Goal: Task Accomplishment & Management: Use online tool/utility

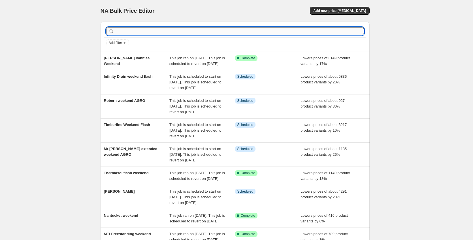
click at [169, 33] on input "text" at bounding box center [239, 31] width 249 height 8
type input "[PERSON_NAME]"
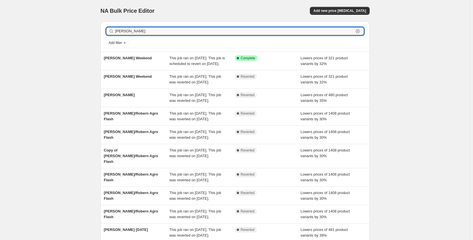
drag, startPoint x: 131, startPoint y: 30, endPoint x: 110, endPoint y: 32, distance: 21.1
click at [110, 32] on div "[PERSON_NAME] Clear" at bounding box center [235, 31] width 258 height 8
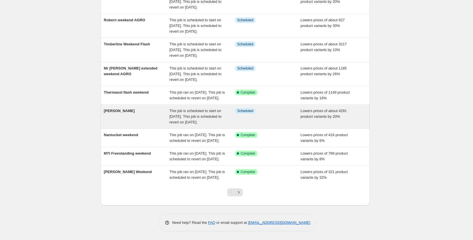
scroll to position [137, 0]
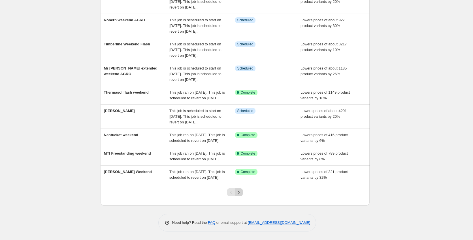
click at [242, 195] on button "Next" at bounding box center [239, 192] width 8 height 8
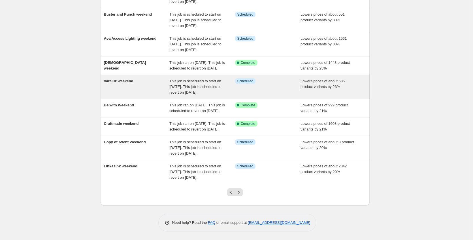
scroll to position [143, 0]
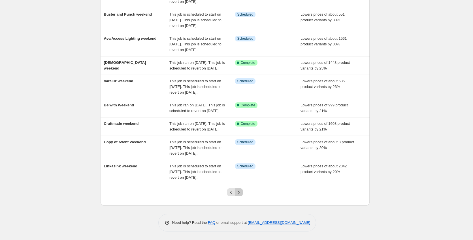
click at [242, 191] on icon "Next" at bounding box center [239, 192] width 6 height 6
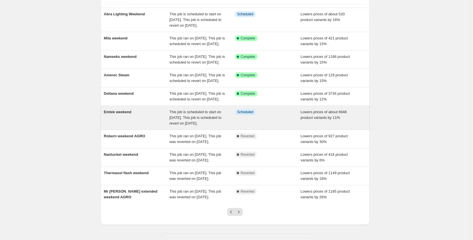
scroll to position [113, 0]
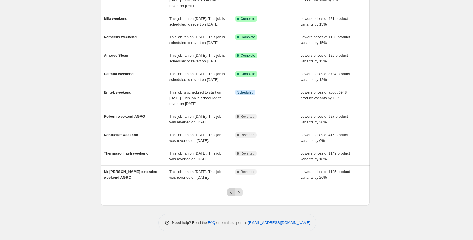
click at [231, 195] on icon "Previous" at bounding box center [231, 192] width 6 height 6
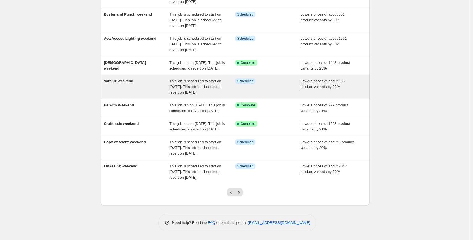
scroll to position [143, 0]
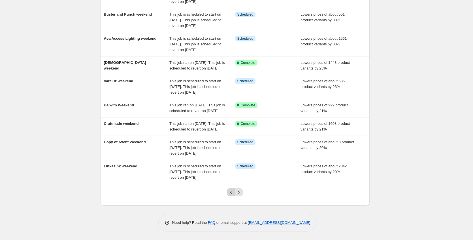
click at [232, 195] on button "Previous" at bounding box center [231, 192] width 8 height 8
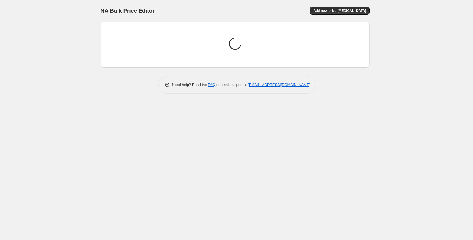
scroll to position [0, 0]
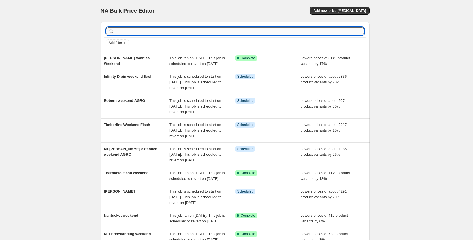
click at [161, 28] on input "text" at bounding box center [239, 31] width 249 height 8
type input "victor"
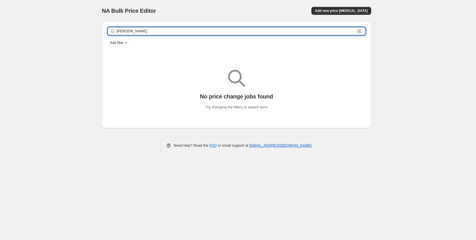
click at [151, 33] on input "victor" at bounding box center [236, 31] width 238 height 8
drag, startPoint x: 146, startPoint y: 33, endPoint x: 114, endPoint y: 32, distance: 32.3
click at [114, 32] on div "victor Clear" at bounding box center [237, 31] width 258 height 8
type input "v"
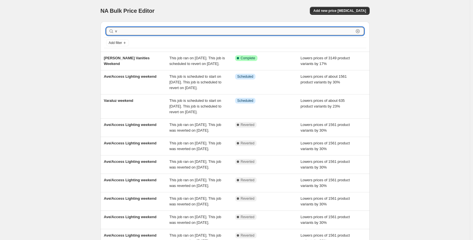
click at [125, 32] on input "v" at bounding box center [234, 31] width 238 height 8
type input "v &"
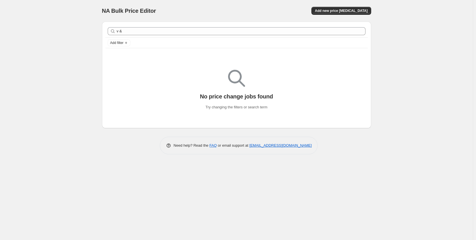
click at [333, 4] on div "NA Bulk Price Editor. This page is ready NA Bulk Price Editor Add new price cha…" at bounding box center [236, 11] width 269 height 22
click at [333, 8] on button "Add new price [MEDICAL_DATA]" at bounding box center [340, 11] width 59 height 8
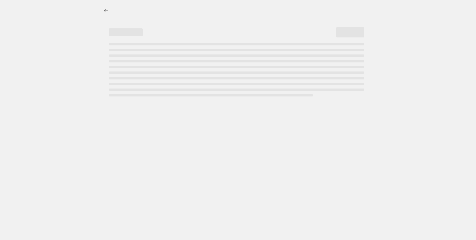
select select "percentage"
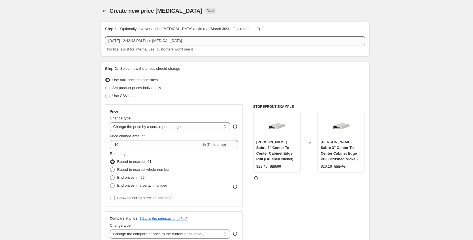
drag, startPoint x: 208, startPoint y: 48, endPoint x: 208, endPoint y: 41, distance: 7.4
click at [208, 46] on div "Sep 12, 2025, 12:42:43 PM Price change job This title is just for internal use,…" at bounding box center [235, 44] width 260 height 16
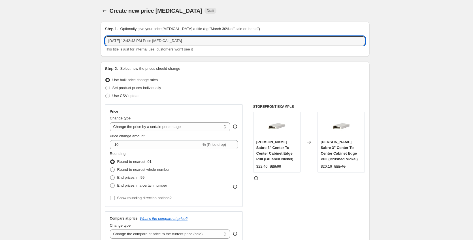
drag, startPoint x: 208, startPoint y: 41, endPoint x: 100, endPoint y: 39, distance: 108.5
type input "VandA weekend flash"
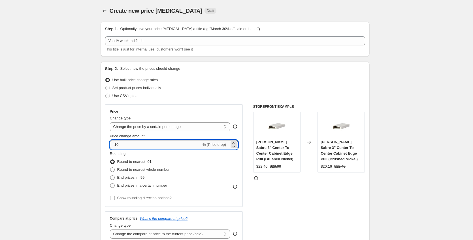
click at [135, 144] on input "-10" at bounding box center [155, 144] width 91 height 9
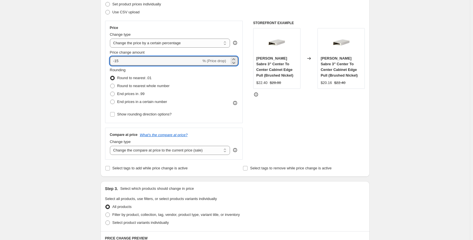
scroll to position [85, 0]
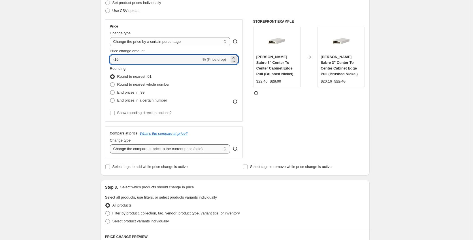
type input "-15"
click at [130, 152] on select "Change the compare at price to the current price (sale) Change the compare at p…" at bounding box center [170, 148] width 120 height 9
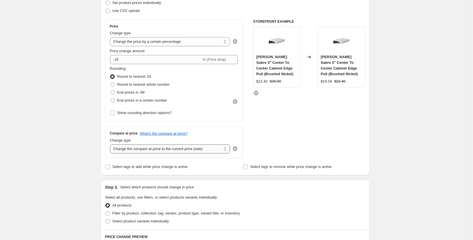
select select "no_change"
click at [111, 144] on select "Change the compare at price to the current price (sale) Change the compare at p…" at bounding box center [170, 148] width 120 height 9
click at [136, 167] on span "Select tags to add while price change is active" at bounding box center [149, 166] width 75 height 4
click at [110, 167] on input "Select tags to add while price change is active" at bounding box center [107, 166] width 5 height 5
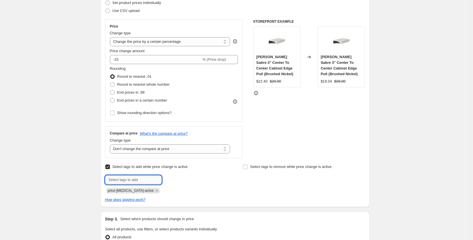
click at [134, 180] on input "text" at bounding box center [133, 179] width 57 height 9
click at [108, 167] on input "Select tags to add while price change is active" at bounding box center [107, 166] width 5 height 5
checkbox input "false"
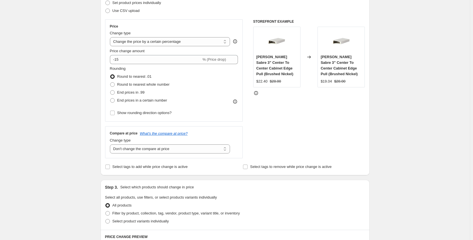
scroll to position [170, 0]
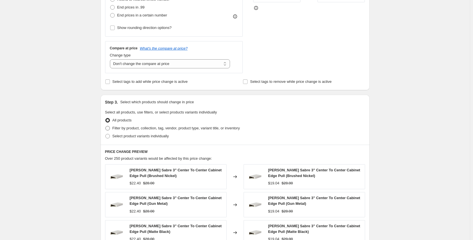
click at [146, 129] on span "Filter by product, collection, tag, vendor, product type, variant title, or inv…" at bounding box center [175, 128] width 127 height 4
click at [106, 126] on input "Filter by product, collection, tag, vendor, product type, variant title, or inv…" at bounding box center [105, 126] width 0 height 0
radio input "true"
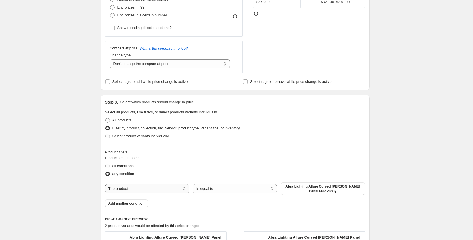
click at [137, 187] on select "The product The product's collection The product's tag The product's vendor The…" at bounding box center [147, 188] width 84 height 9
select select "collection"
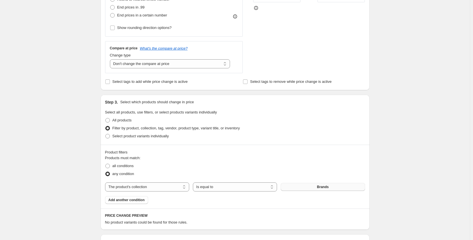
click at [325, 186] on span "Brands" at bounding box center [323, 186] width 12 height 5
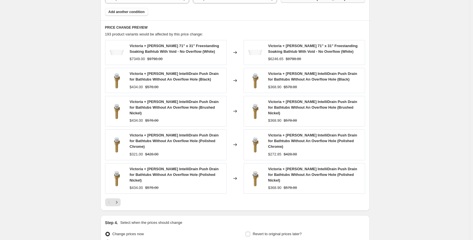
scroll to position [399, 0]
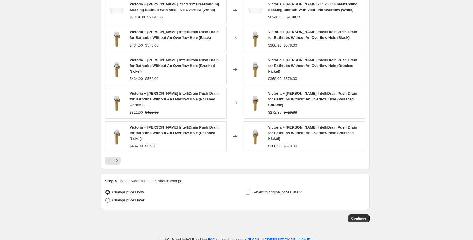
click at [130, 198] on span "Change prices later" at bounding box center [128, 200] width 32 height 4
click at [106, 198] on input "Change prices later" at bounding box center [105, 198] width 0 height 0
radio input "true"
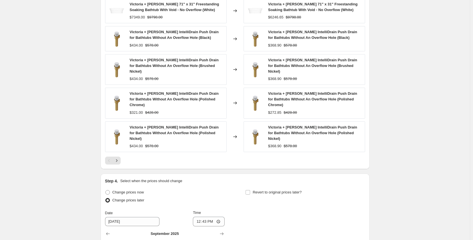
scroll to position [496, 0]
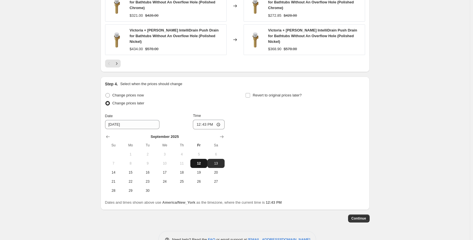
click at [205, 159] on button "12" at bounding box center [198, 163] width 17 height 9
type input "9/12/2025"
click at [219, 120] on input "12:43" at bounding box center [209, 125] width 32 height 10
type input "23:45"
drag, startPoint x: 268, startPoint y: 114, endPoint x: 265, endPoint y: 104, distance: 11.1
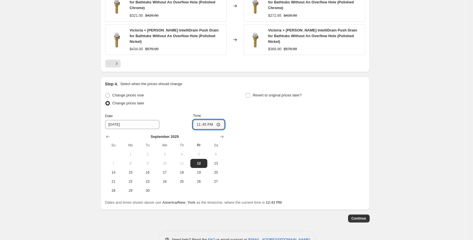
click at [268, 114] on div "Change prices now Change prices later Date 9/12/2025 Time 23:45 September 2025 …" at bounding box center [235, 143] width 260 height 104
click at [249, 93] on input "Revert to original prices later?" at bounding box center [248, 95] width 5 height 5
checkbox input "true"
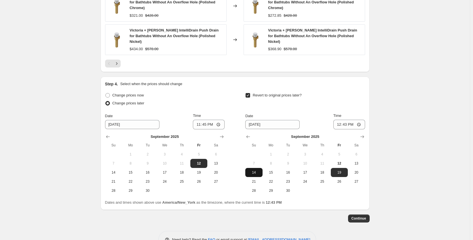
click at [254, 170] on span "14" at bounding box center [254, 172] width 12 height 5
type input "9/14/2025"
click at [361, 120] on input "12:43" at bounding box center [349, 125] width 32 height 10
type input "23:45"
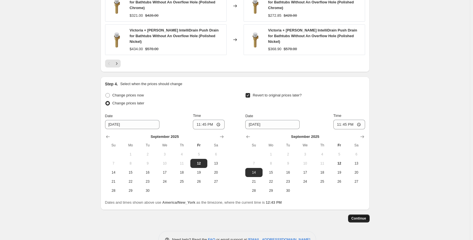
click at [360, 216] on span "Continue" at bounding box center [358, 218] width 15 height 5
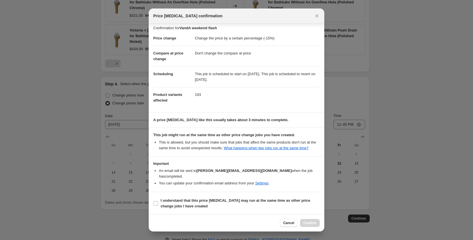
scroll to position [3, 0]
click at [199, 201] on b "I understand that this price change job may run at the same time as other price…" at bounding box center [236, 202] width 150 height 10
click at [158, 201] on input "I understand that this price change job may run at the same time as other price…" at bounding box center [156, 202] width 5 height 5
checkbox input "true"
click at [308, 221] on span "Confirm" at bounding box center [309, 222] width 13 height 5
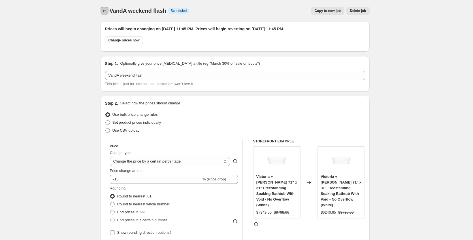
click at [104, 9] on icon "Price change jobs" at bounding box center [105, 11] width 6 height 6
